Goal: Book appointment/travel/reservation

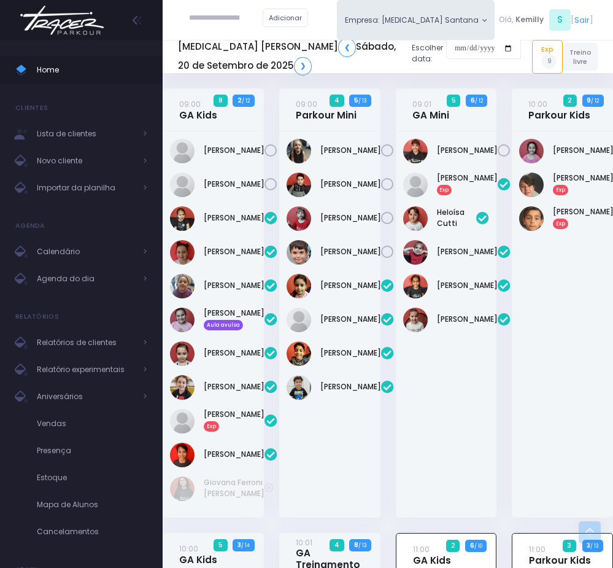
scroll to position [650, 0]
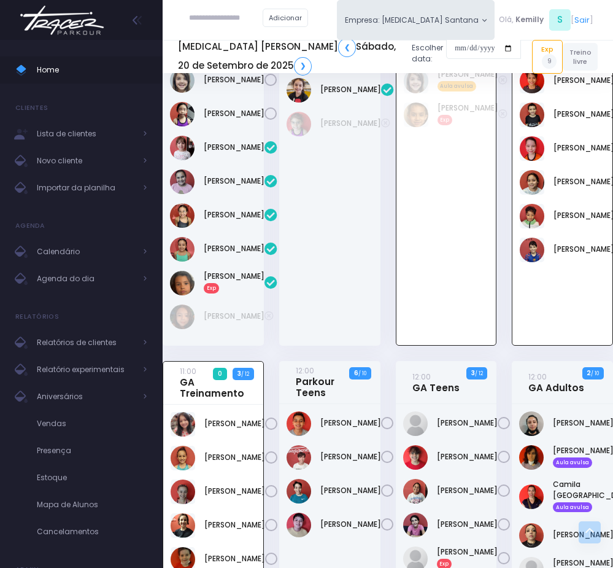
drag, startPoint x: 503, startPoint y: 247, endPoint x: 218, endPoint y: 568, distance: 428.9
click at [504, 247] on div "11:00 Parkour Kids 3 3 / 13 Exp" at bounding box center [562, 122] width 117 height 478
click at [229, 15] on input "text" at bounding box center [226, 18] width 74 height 22
